Goal: Check status: Check status

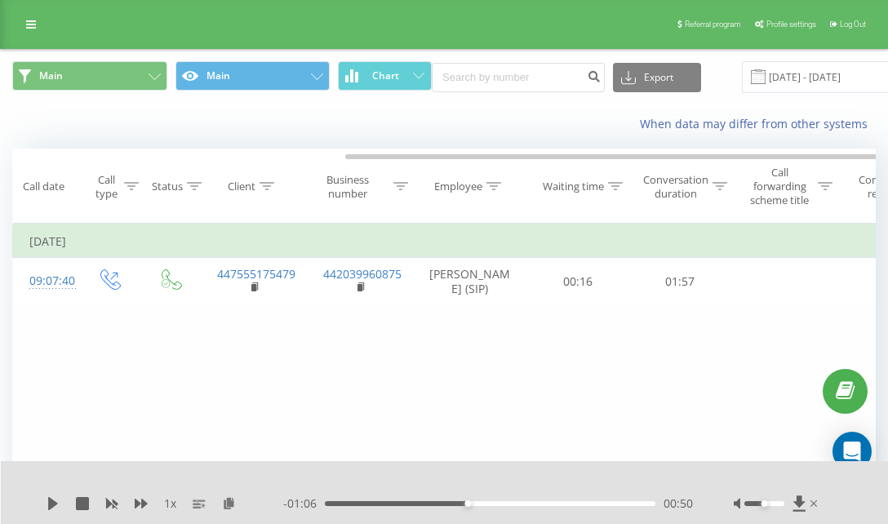
scroll to position [0, 182]
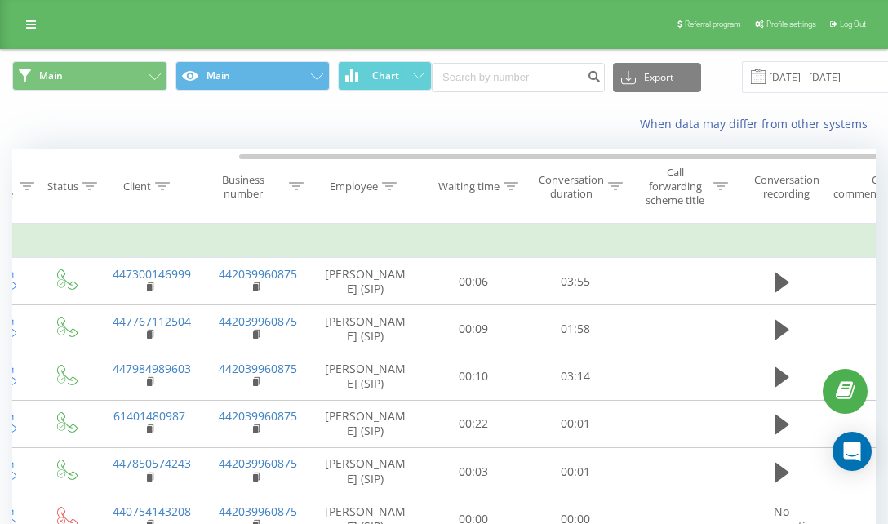
scroll to position [0, 182]
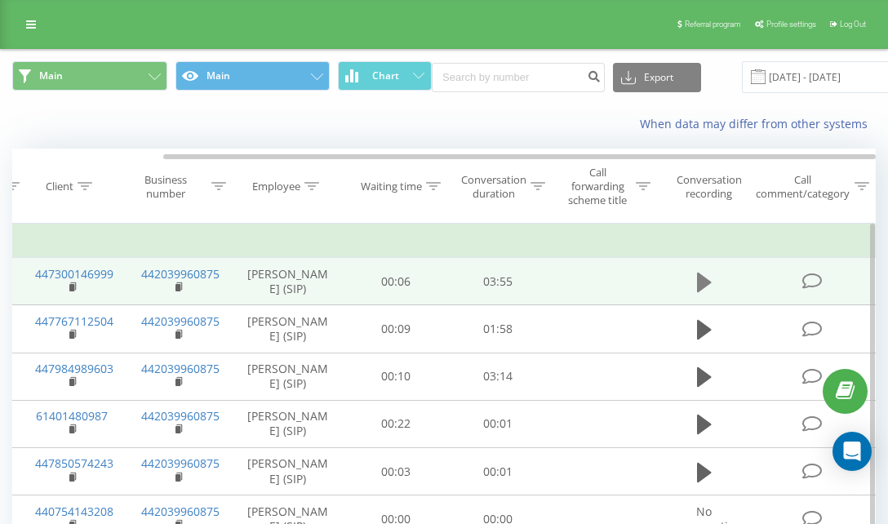
click at [703, 287] on icon at bounding box center [704, 283] width 15 height 20
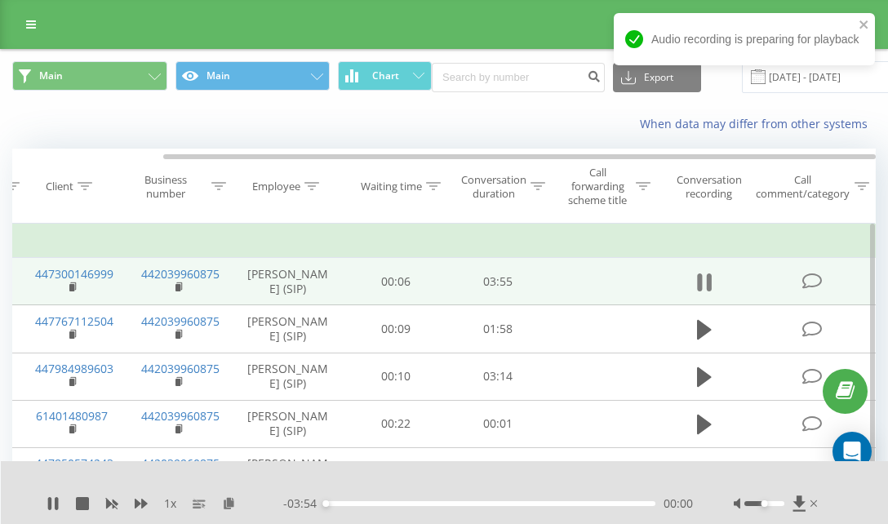
click at [702, 285] on icon at bounding box center [704, 282] width 15 height 23
click at [795, 504] on icon at bounding box center [800, 503] width 14 height 16
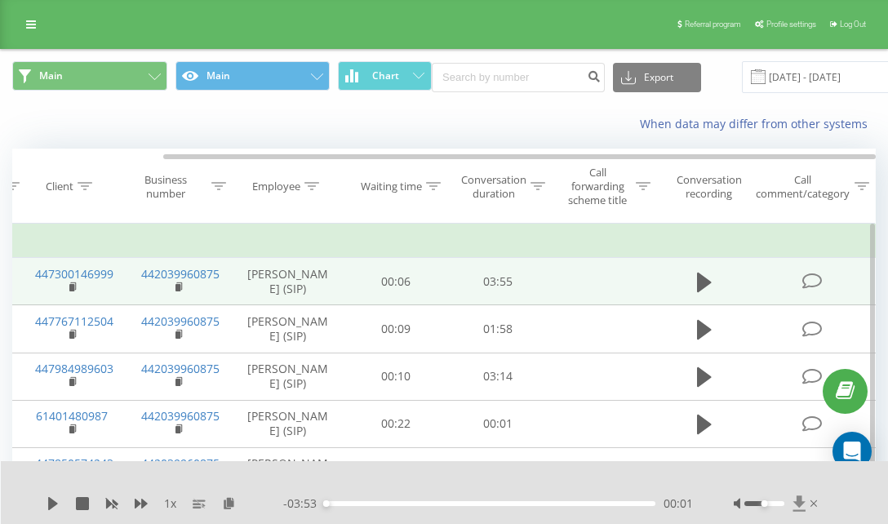
click at [795, 505] on icon at bounding box center [800, 503] width 14 height 16
click at [799, 501] on icon at bounding box center [799, 503] width 12 height 16
